Goal: Task Accomplishment & Management: Use online tool/utility

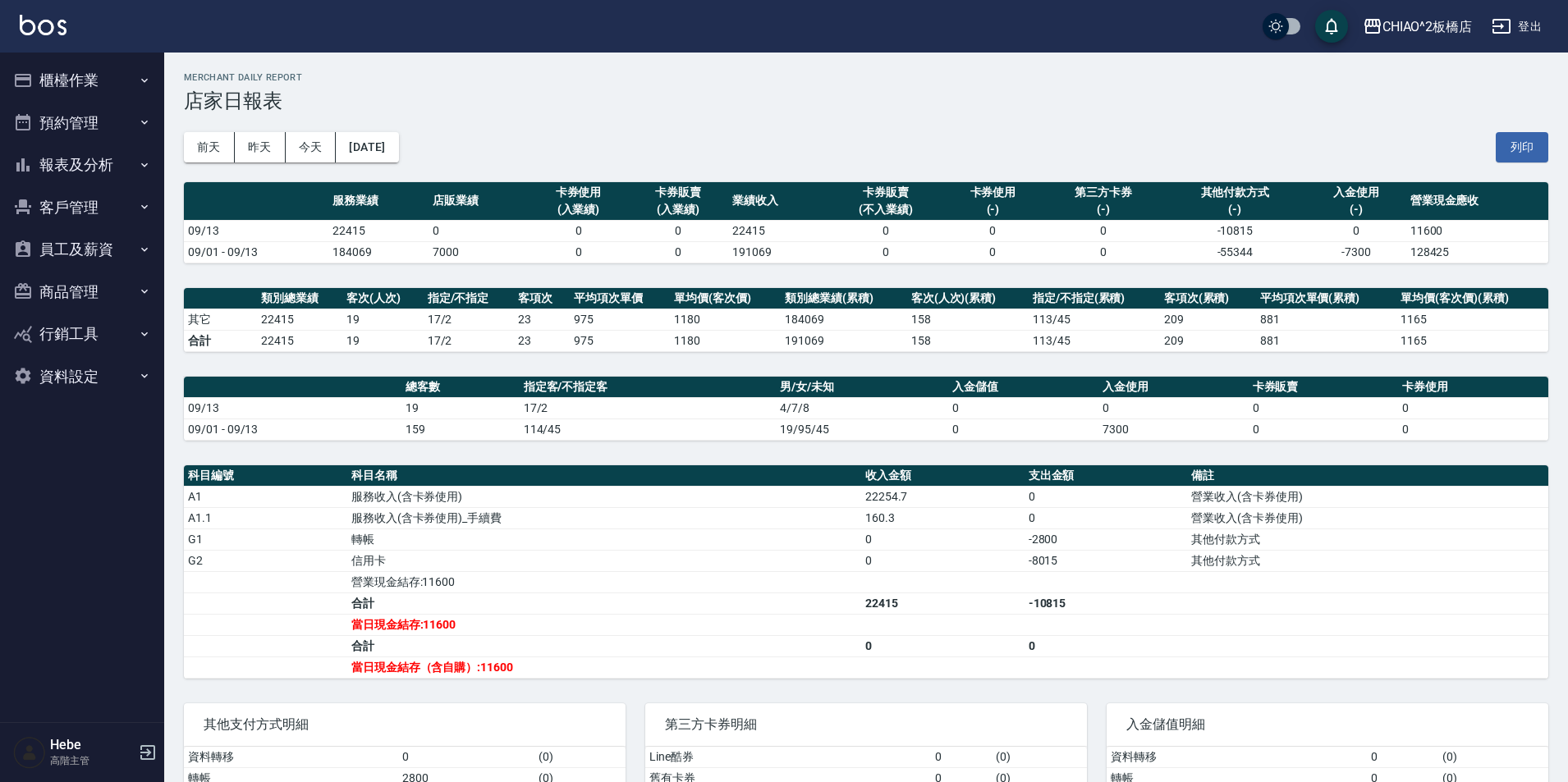
scroll to position [89, 0]
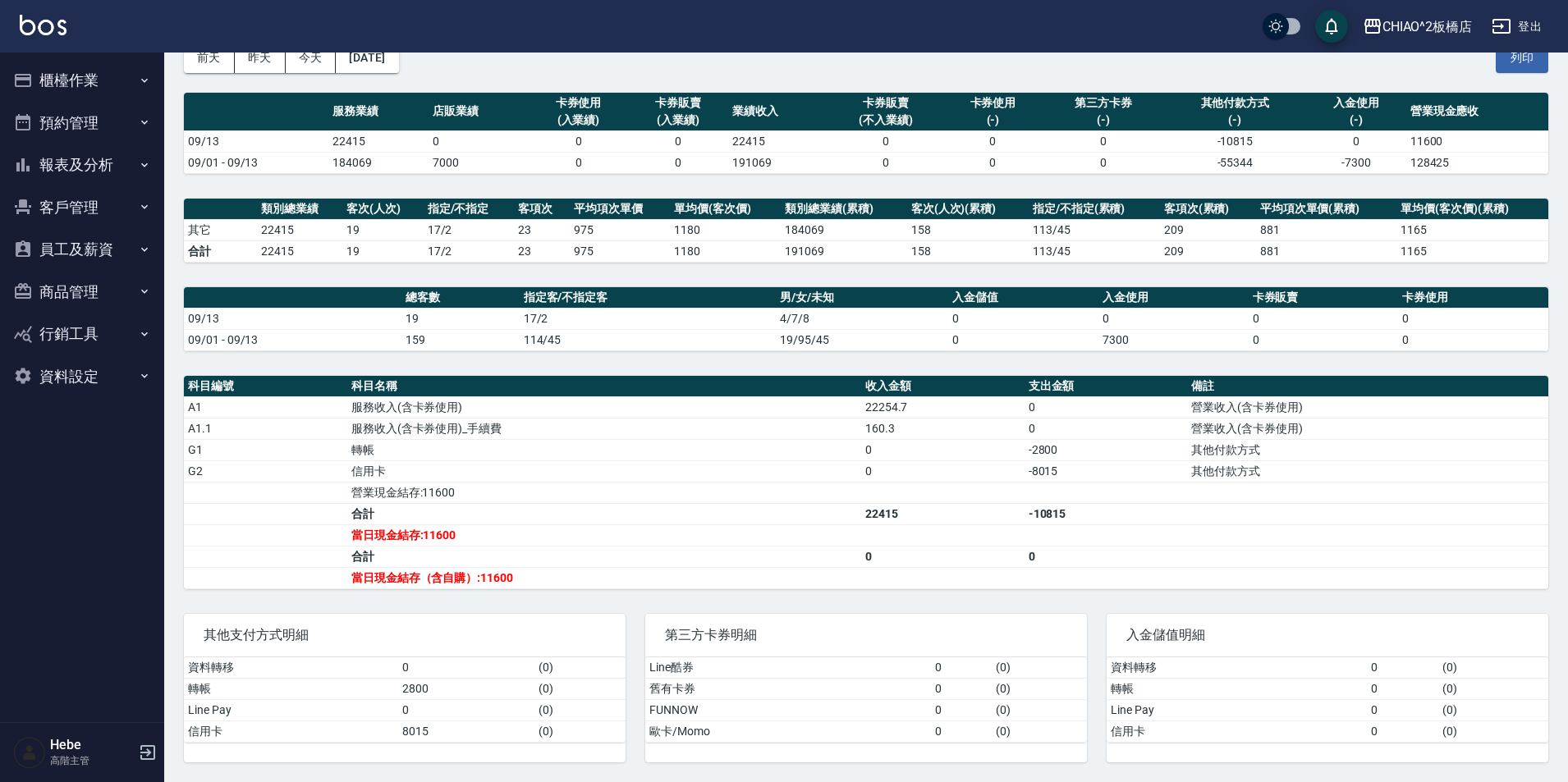
click at [106, 80] on button "櫃檯作業" at bounding box center [82, 80] width 151 height 43
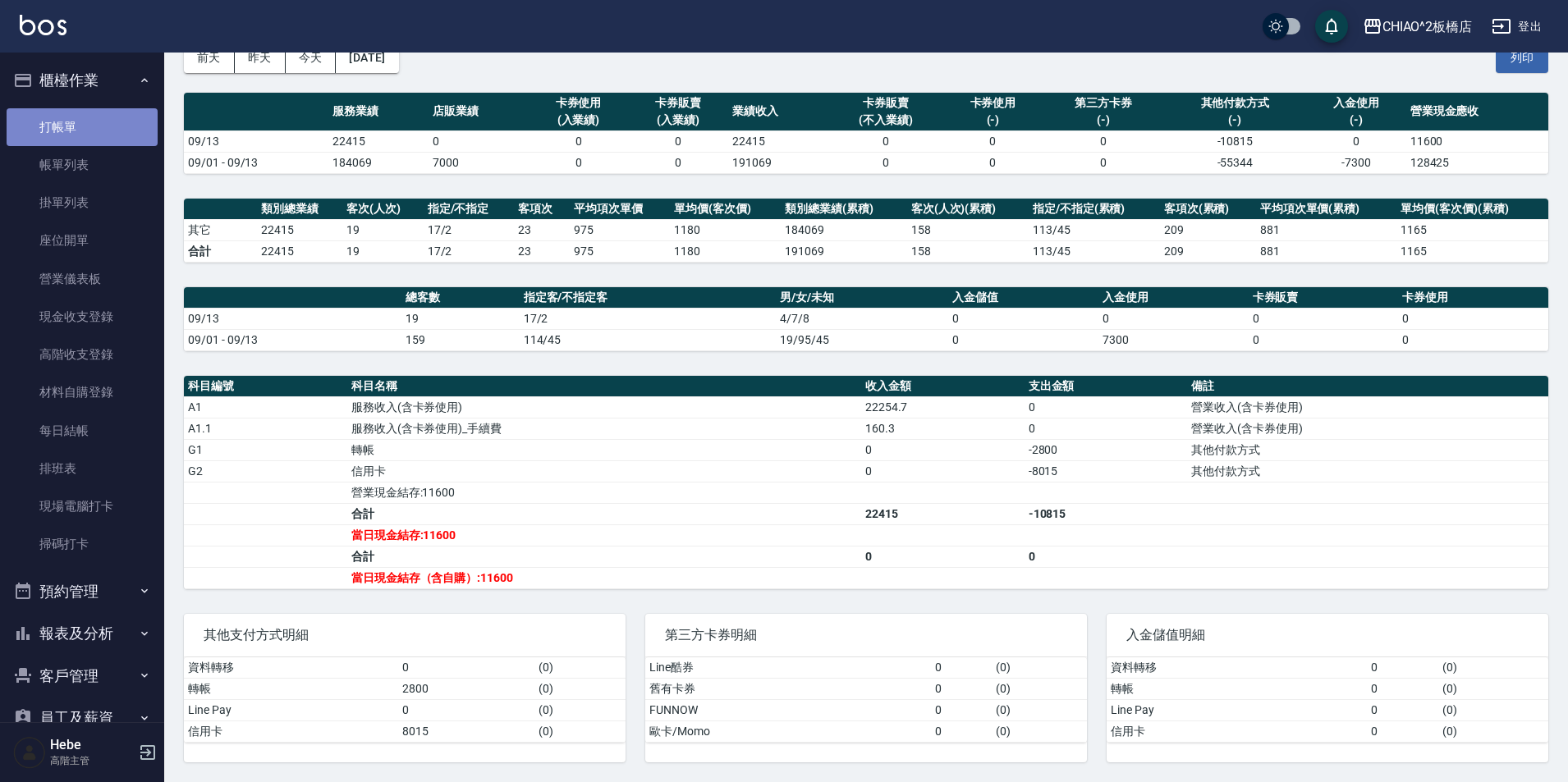
click at [101, 128] on link "打帳單" at bounding box center [82, 127] width 151 height 38
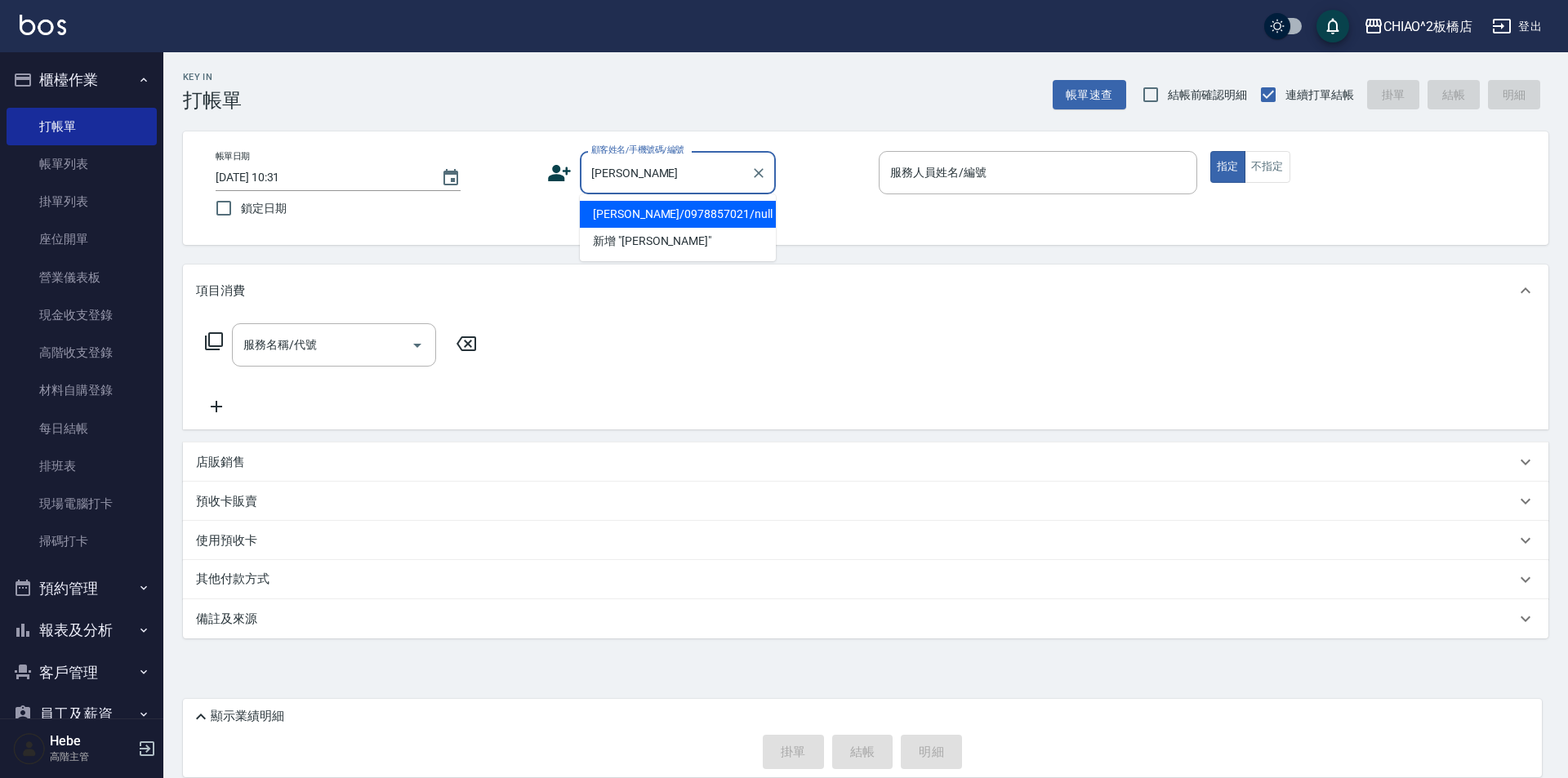
click at [662, 218] on li "[PERSON_NAME]/0978857021/null" at bounding box center [678, 214] width 196 height 27
type input "[PERSON_NAME]/0978857021/null"
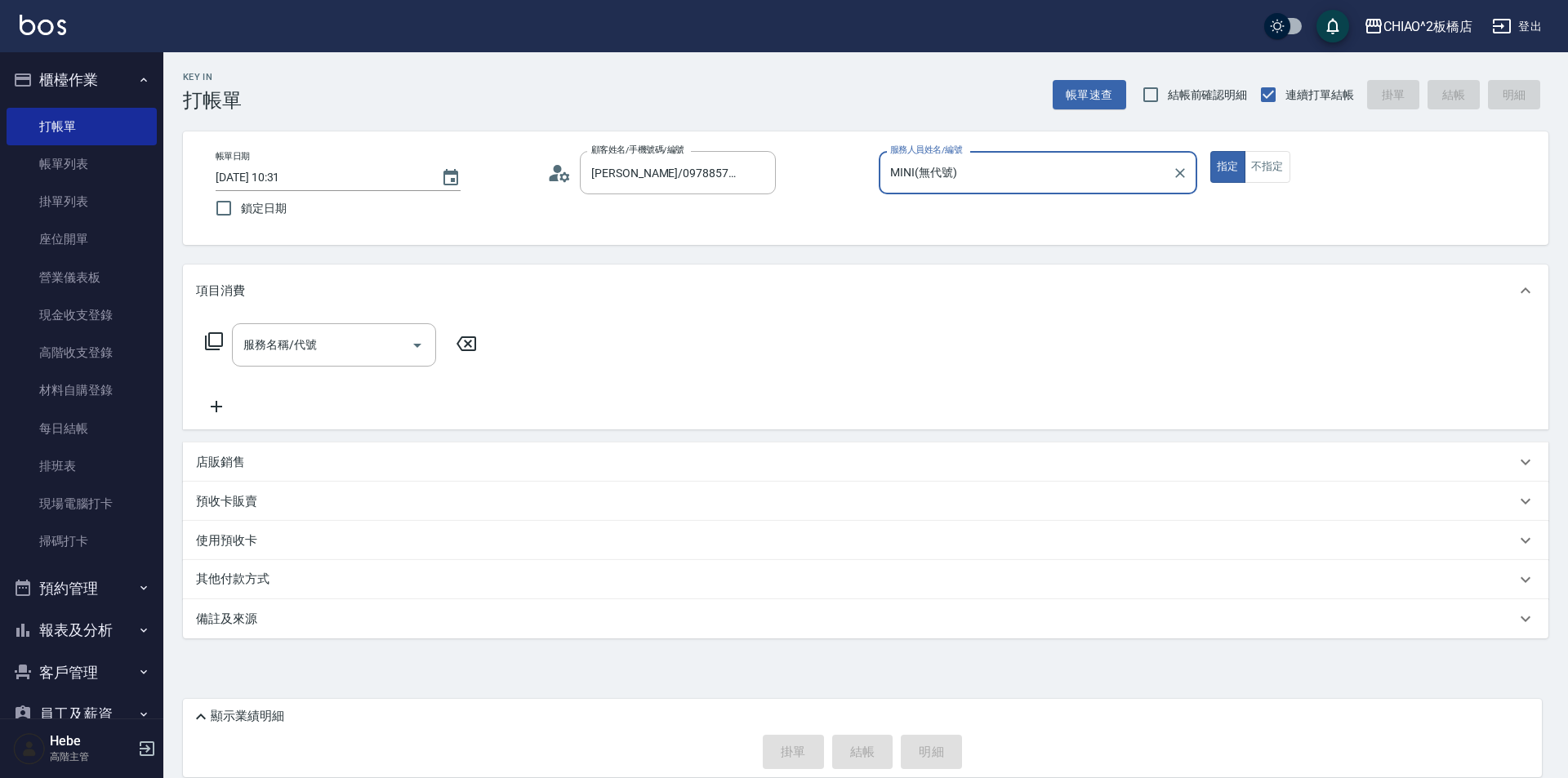
type input "MINI(無代號)"
click at [369, 348] on input "服務名稱/代號" at bounding box center [321, 345] width 165 height 29
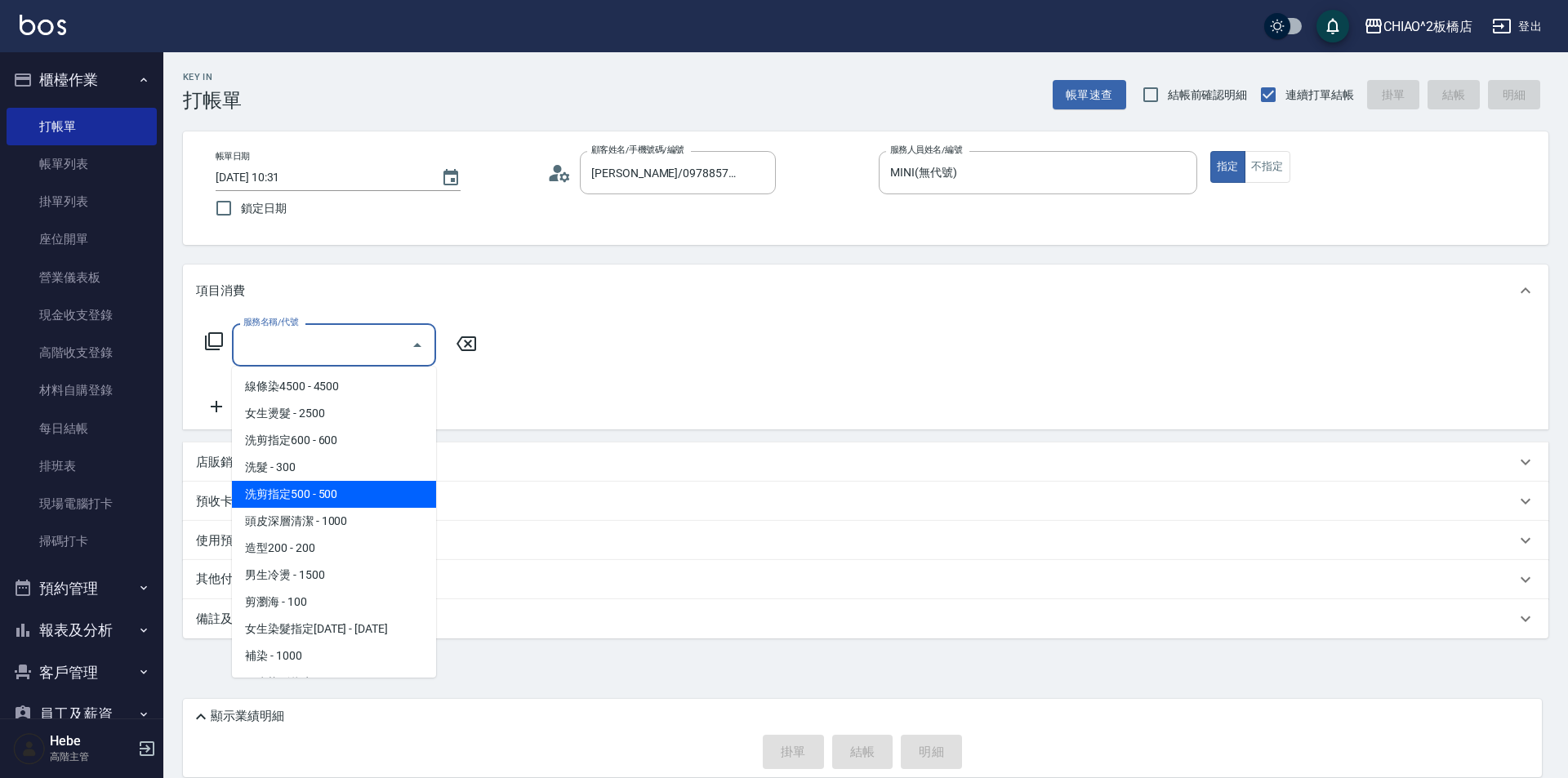
click at [366, 488] on span "洗剪指定500 - 500" at bounding box center [333, 494] width 204 height 27
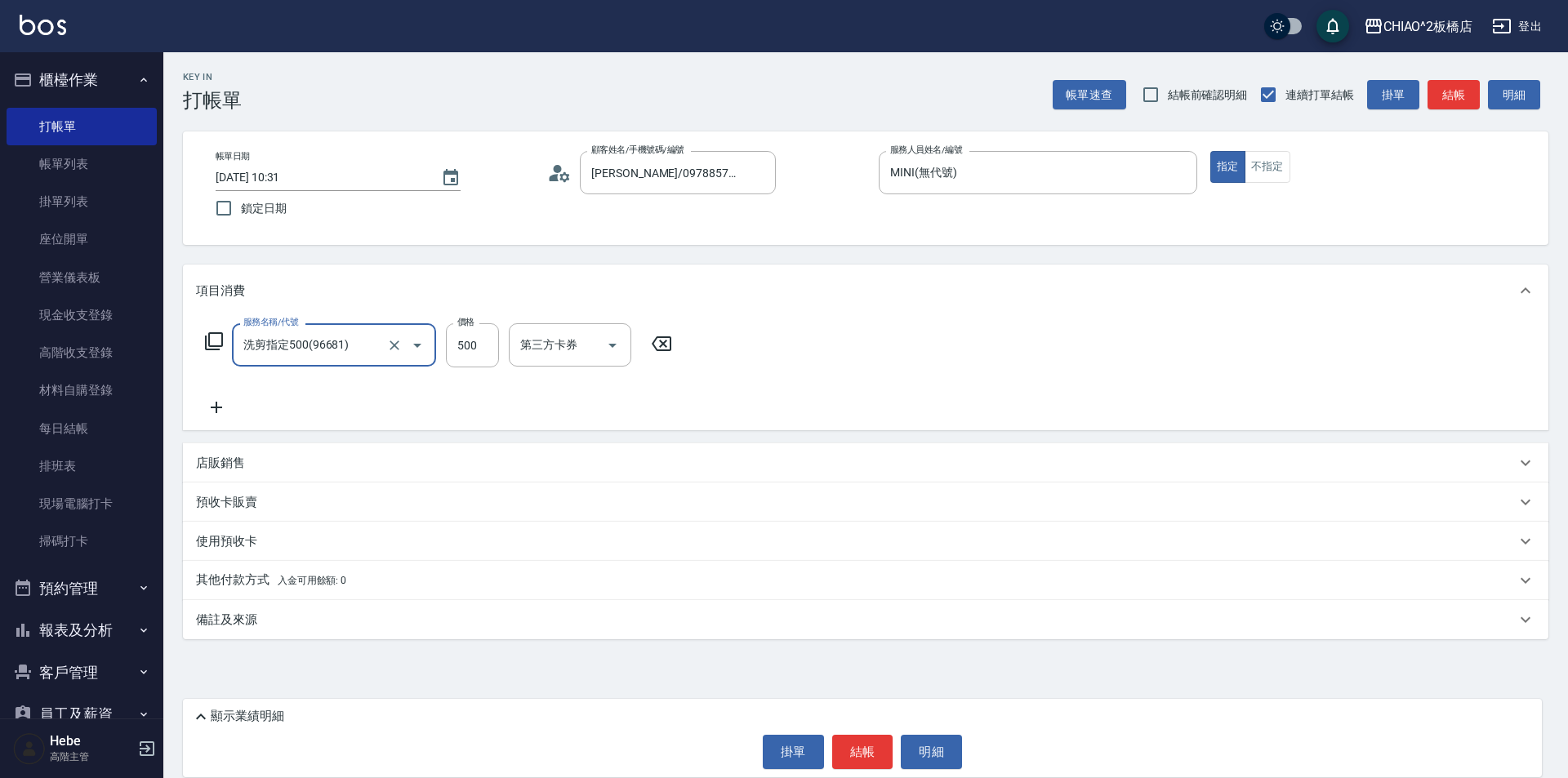
type input "洗剪指定500(96681)"
click at [853, 750] on button "結帳" at bounding box center [862, 751] width 61 height 34
